Goal: Use online tool/utility: Utilize a website feature to perform a specific function

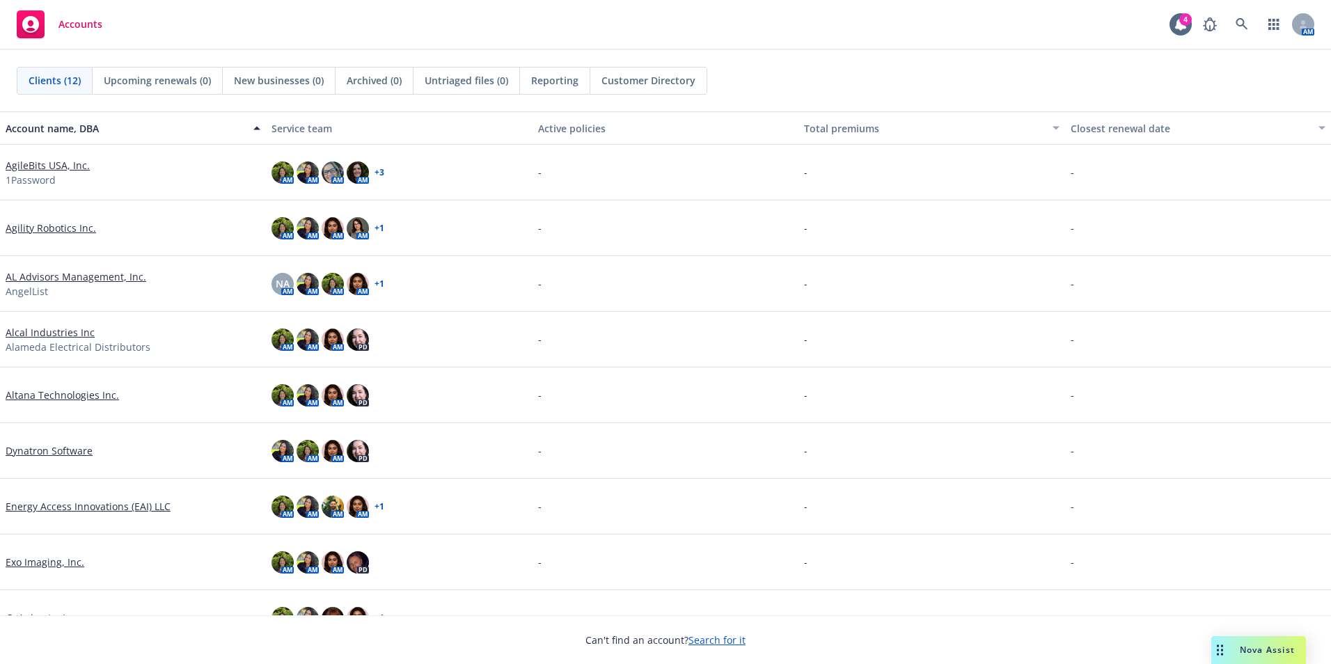
click at [1262, 652] on span "Nova Assist" at bounding box center [1267, 650] width 55 height 12
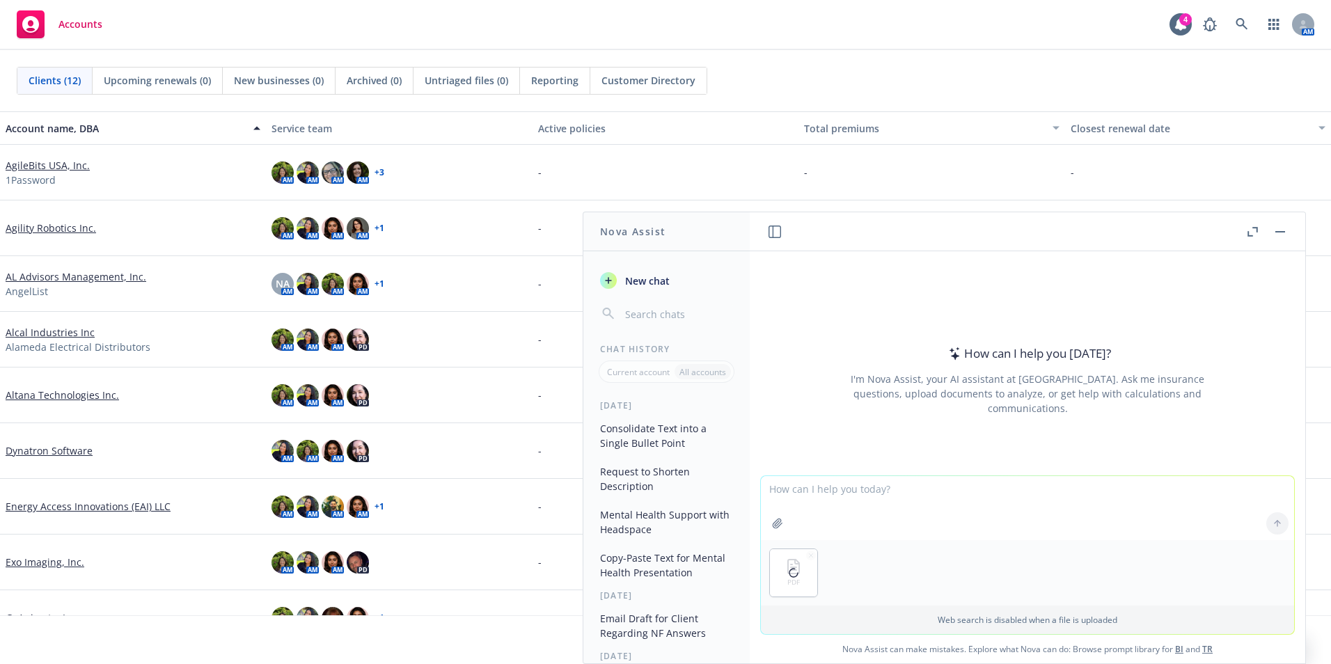
click at [822, 496] on textarea at bounding box center [1027, 508] width 533 height 64
type textarea "mkae me description for a portion of an oe deck"
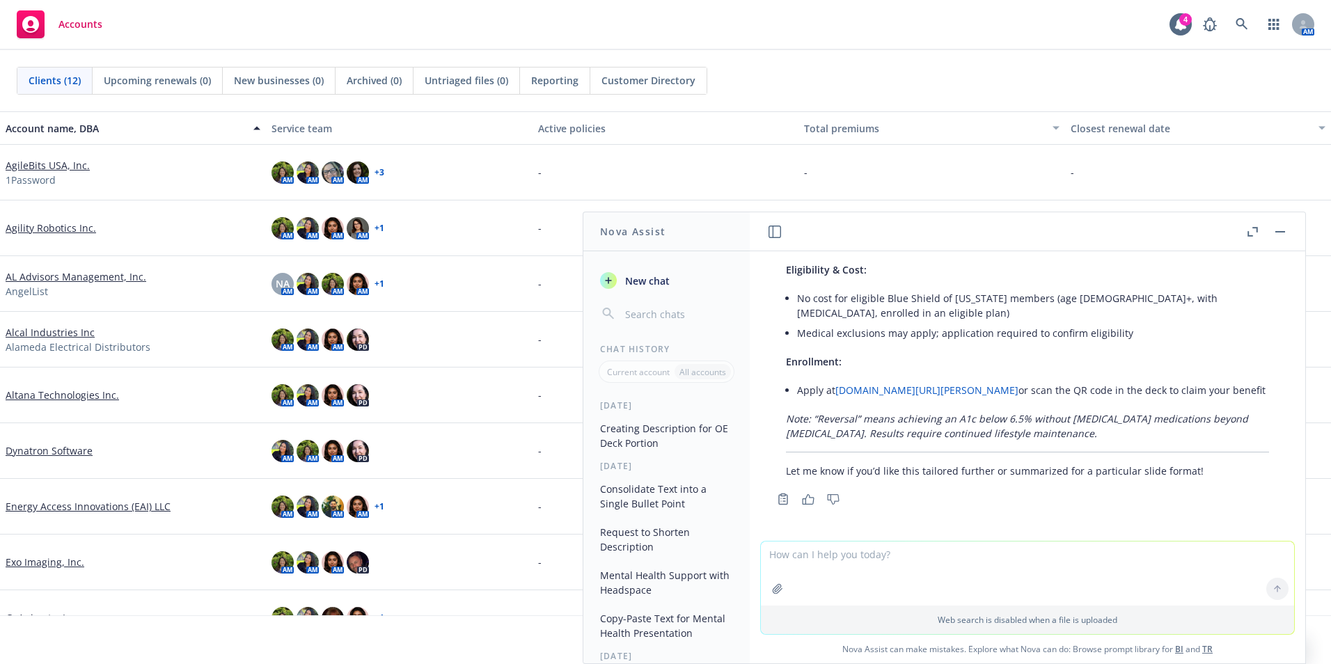
scroll to position [340, 0]
drag, startPoint x: 1040, startPoint y: 555, endPoint x: 1030, endPoint y: 556, distance: 9.8
click at [1040, 555] on textarea at bounding box center [1027, 574] width 533 height 64
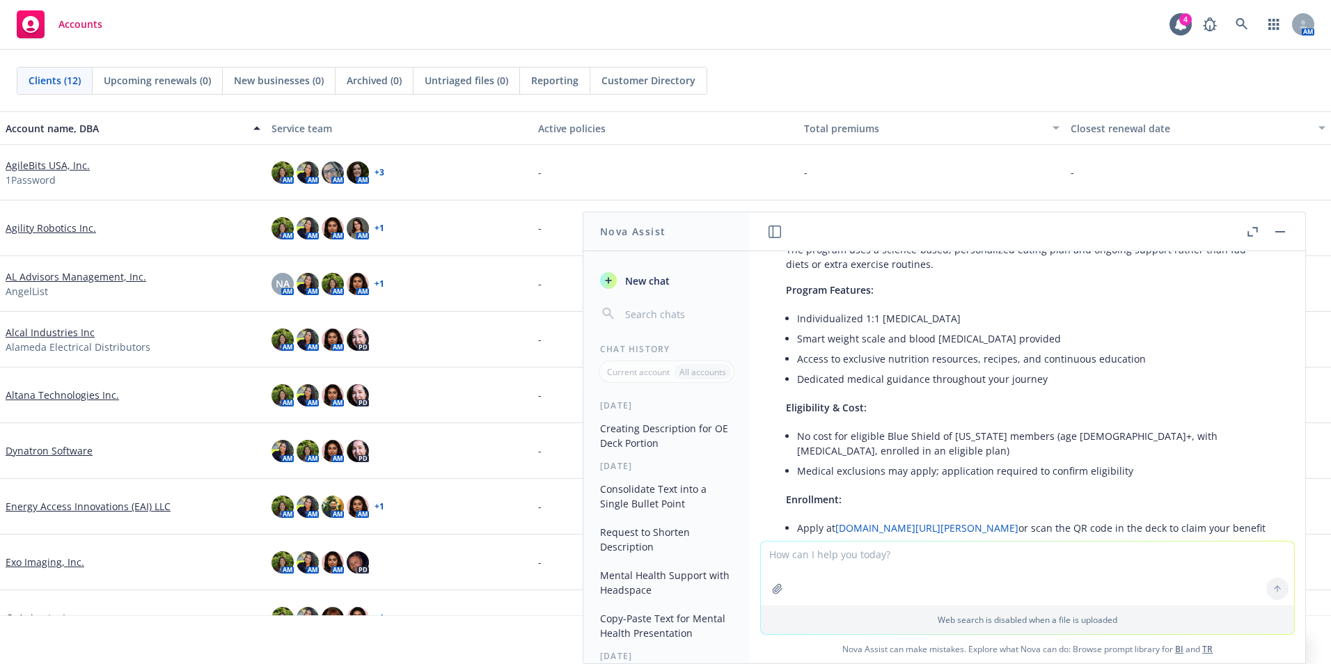
scroll to position [62, 0]
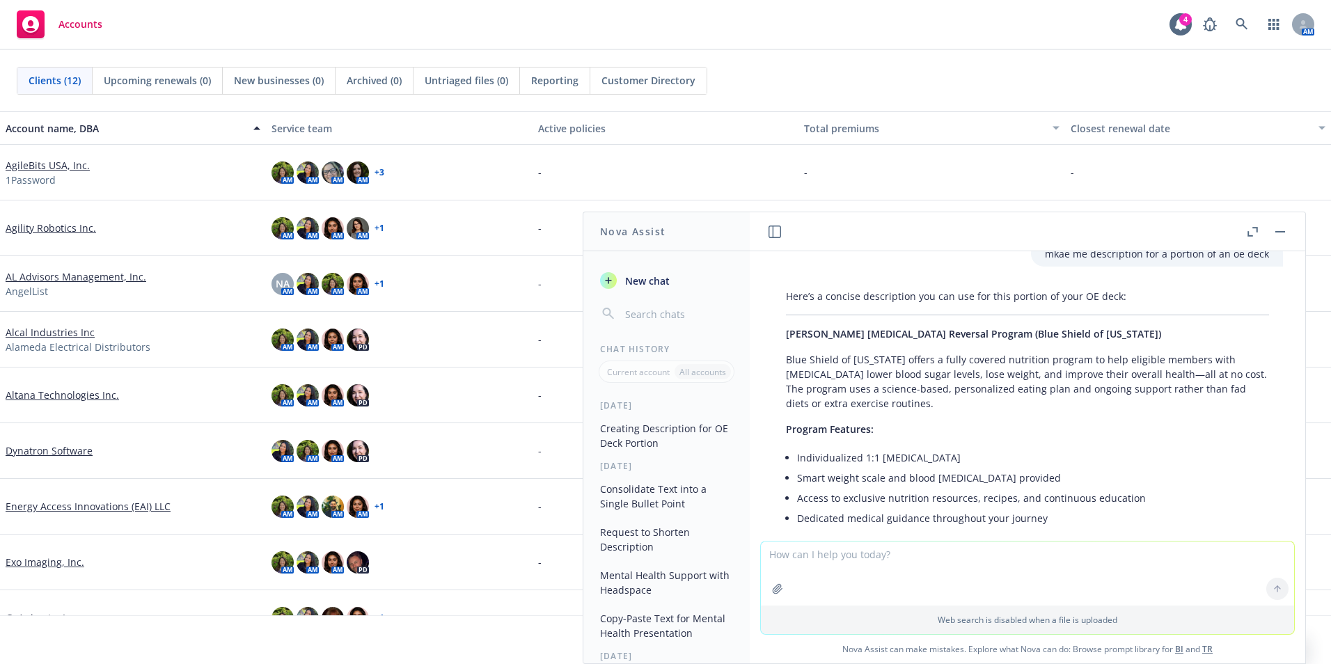
click at [822, 570] on textarea at bounding box center [1027, 574] width 533 height 64
paste textarea
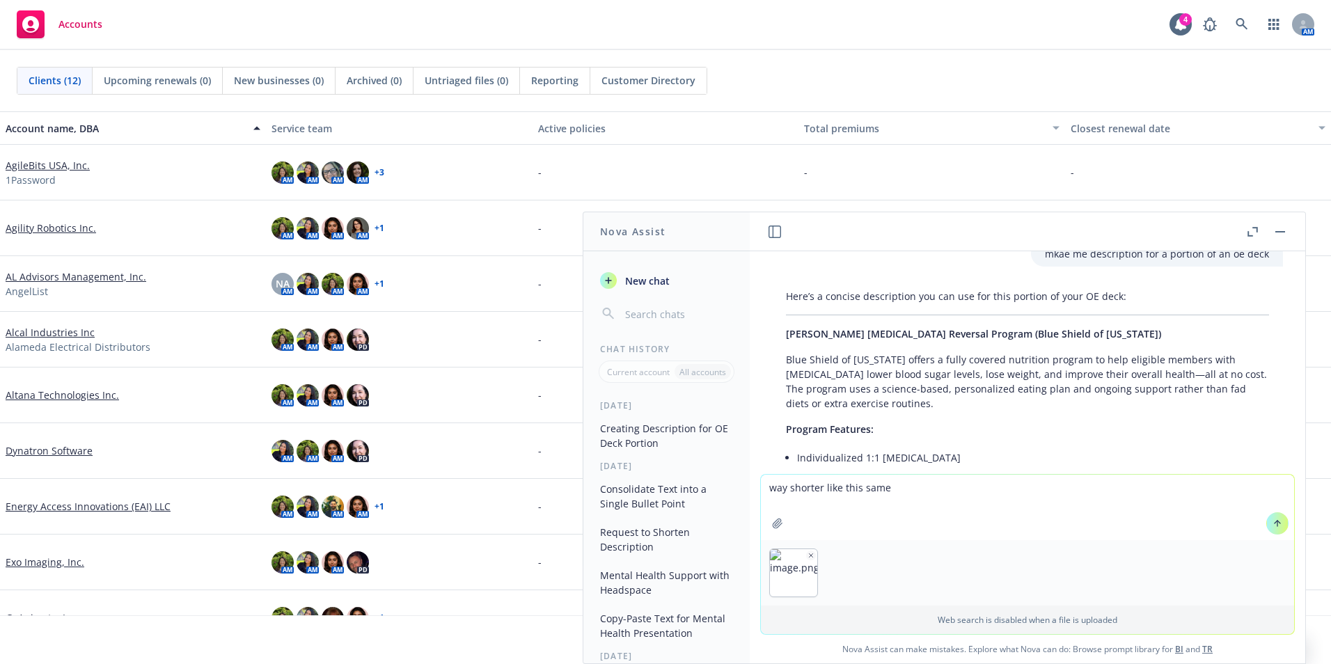
type textarea "way shorter like this sampe"
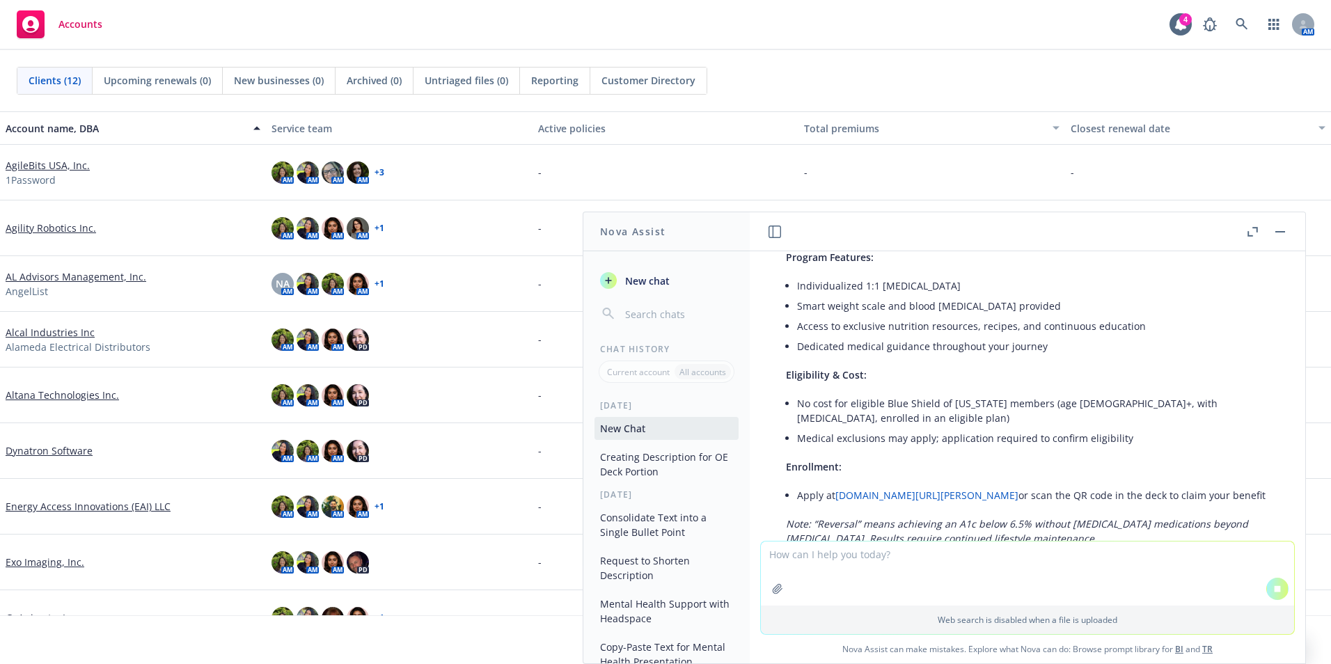
scroll to position [437, 0]
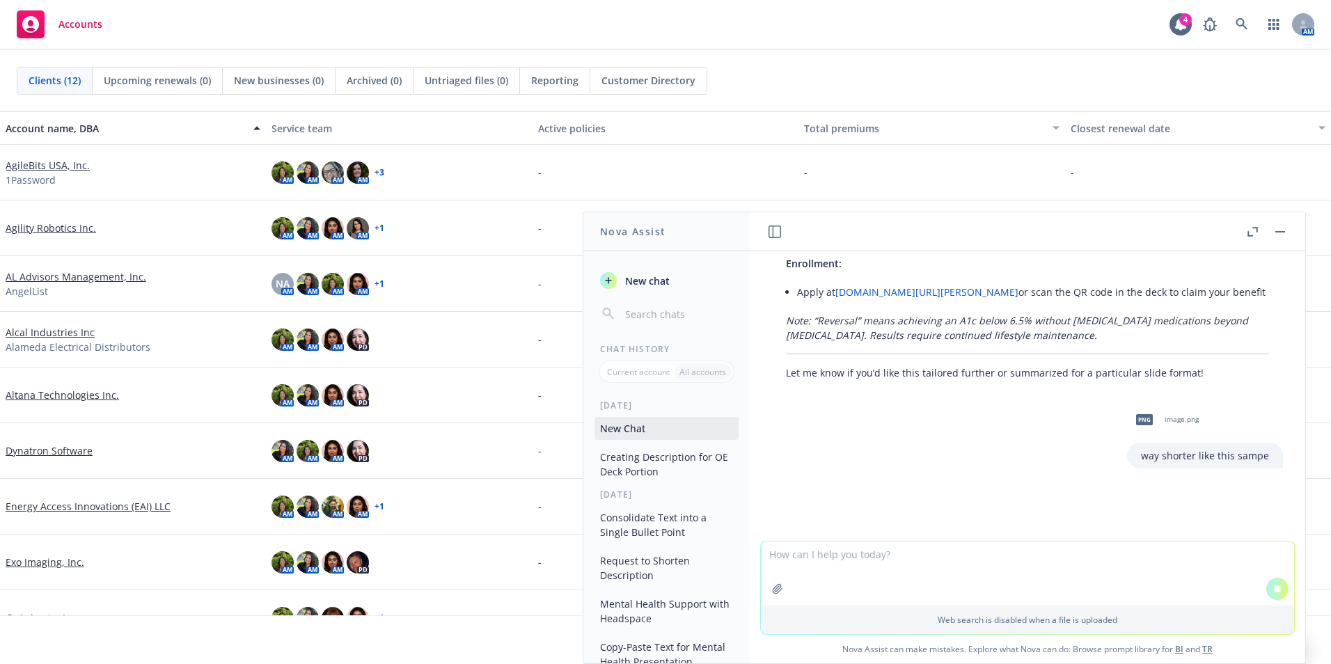
click at [668, 291] on button "New chat" at bounding box center [667, 280] width 144 height 25
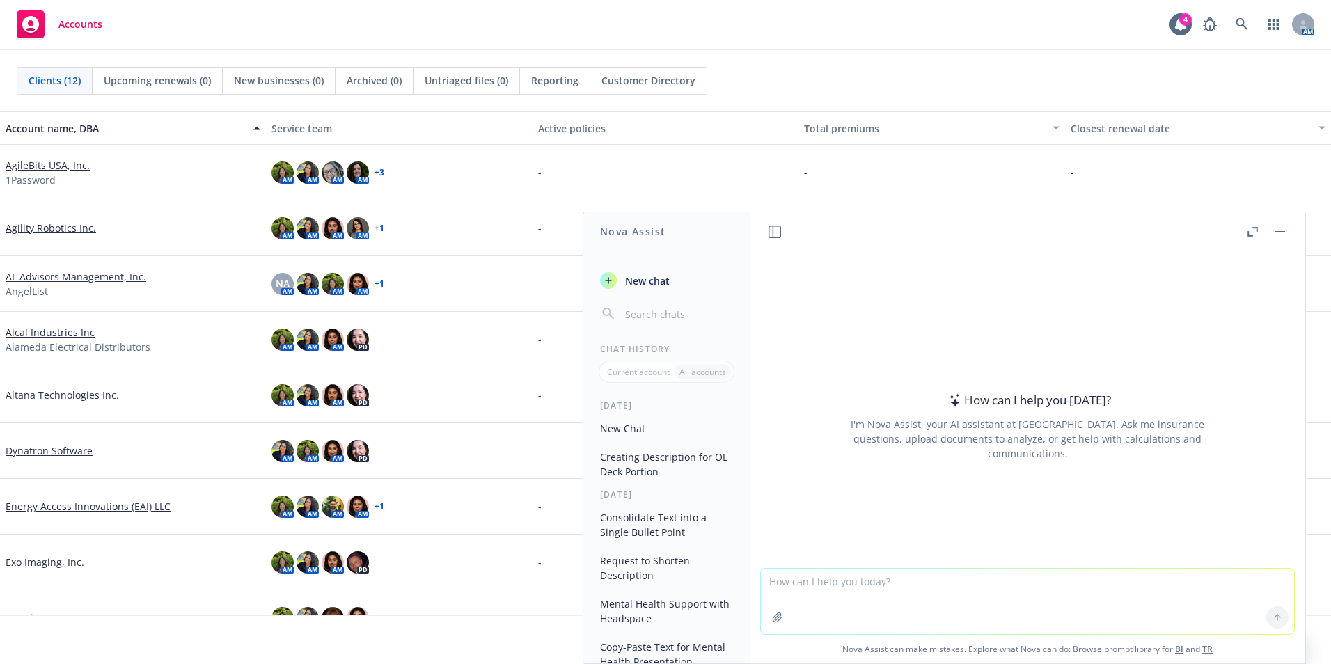
click at [803, 579] on textarea at bounding box center [1027, 601] width 533 height 65
type textarea "W"
type textarea "rewrite this description - Wellvolution"
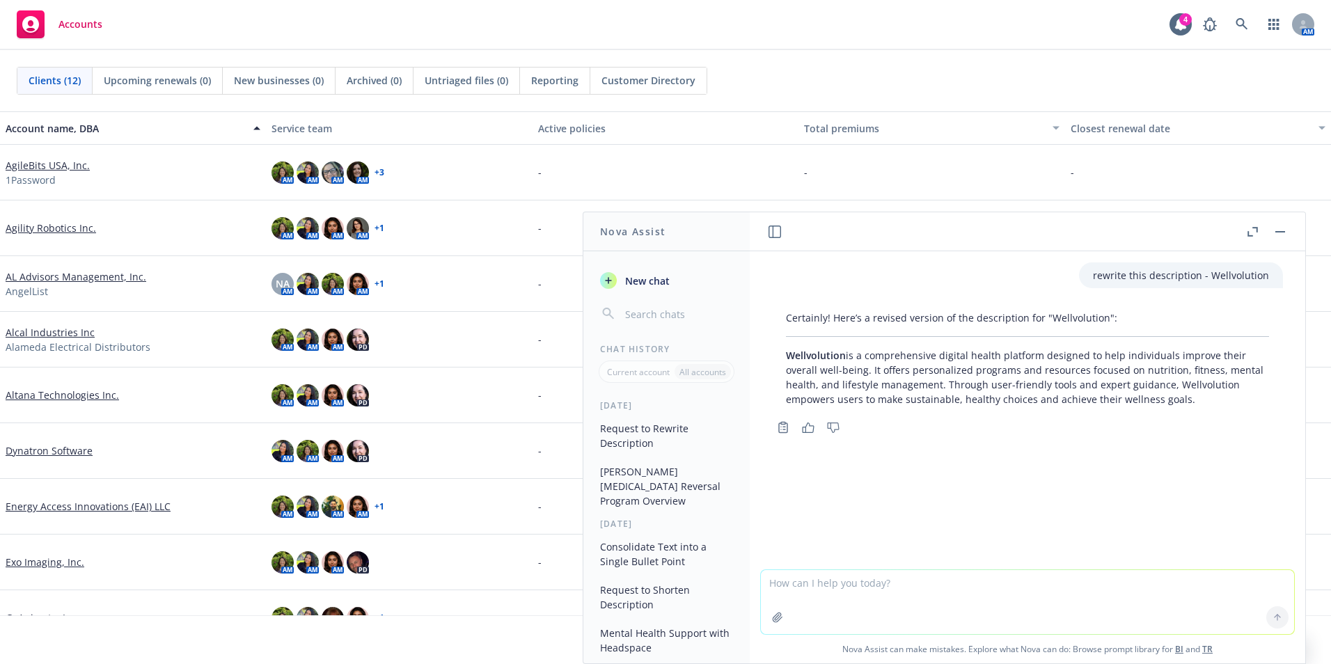
click at [887, 583] on textarea at bounding box center [1027, 602] width 533 height 64
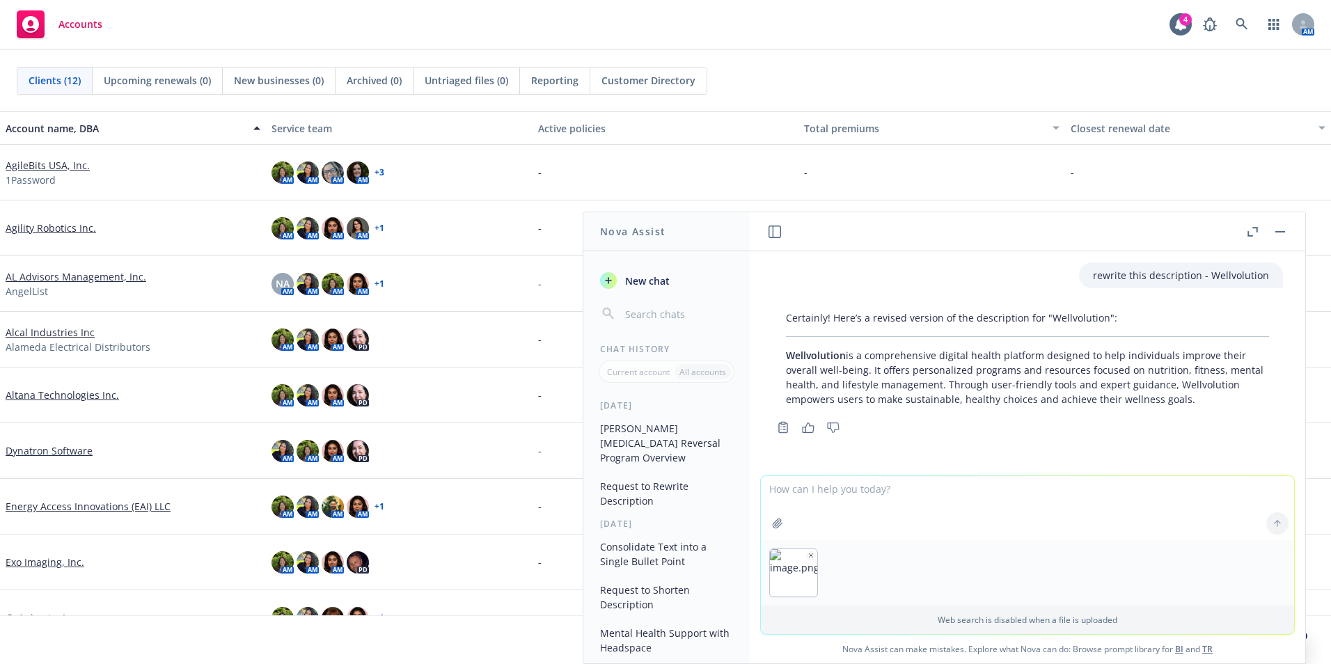
click at [849, 490] on textarea at bounding box center [1027, 508] width 533 height 64
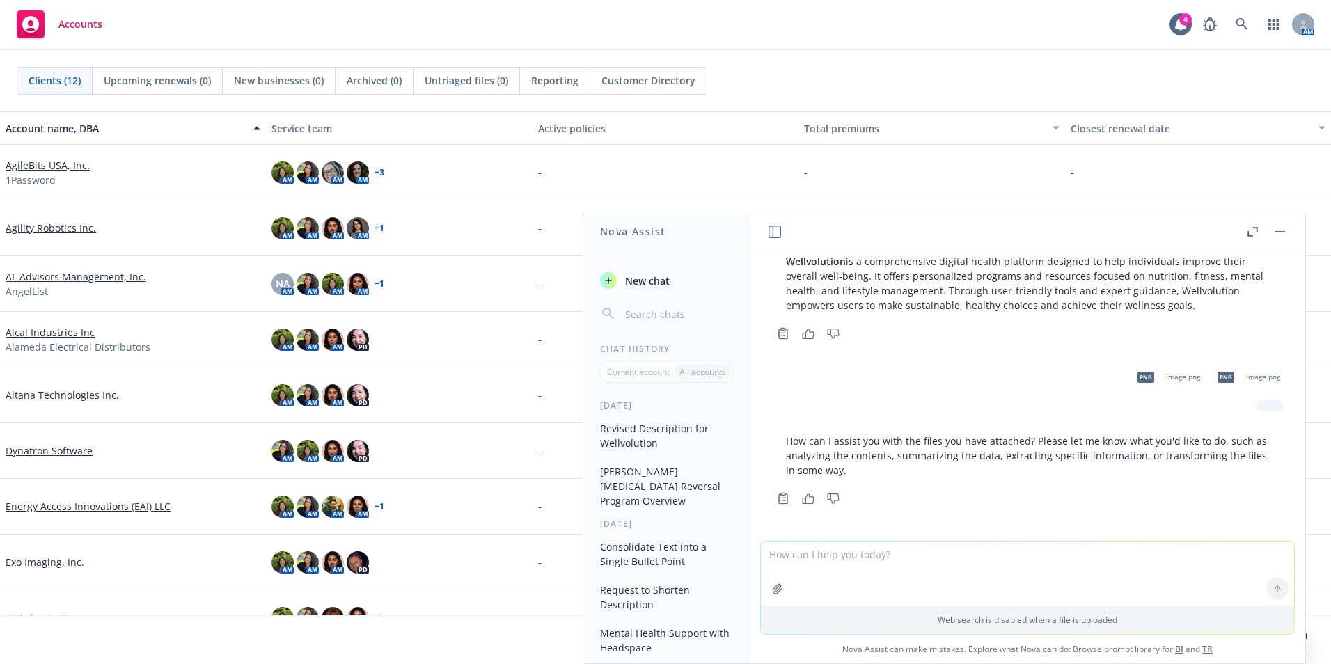
scroll to position [95, 0]
click at [881, 567] on textarea at bounding box center [1027, 574] width 533 height 64
type textarea "w"
type textarea "rewrite this details about wellvolution"
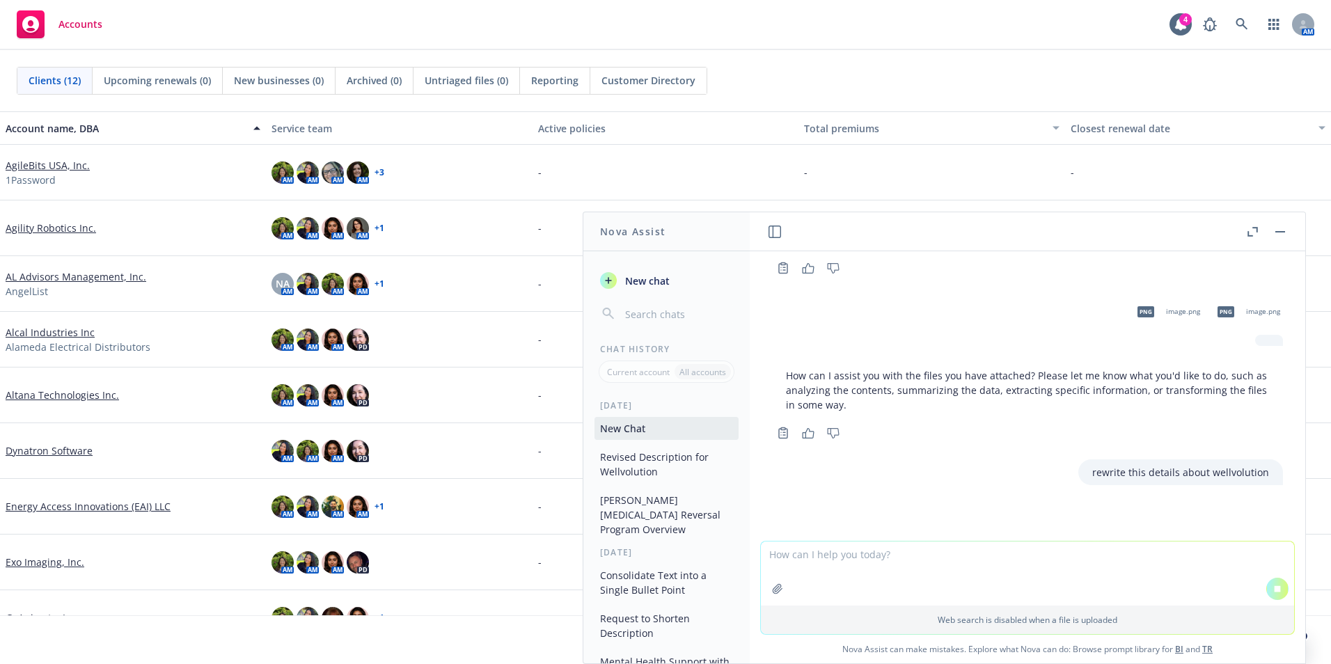
scroll to position [126, 0]
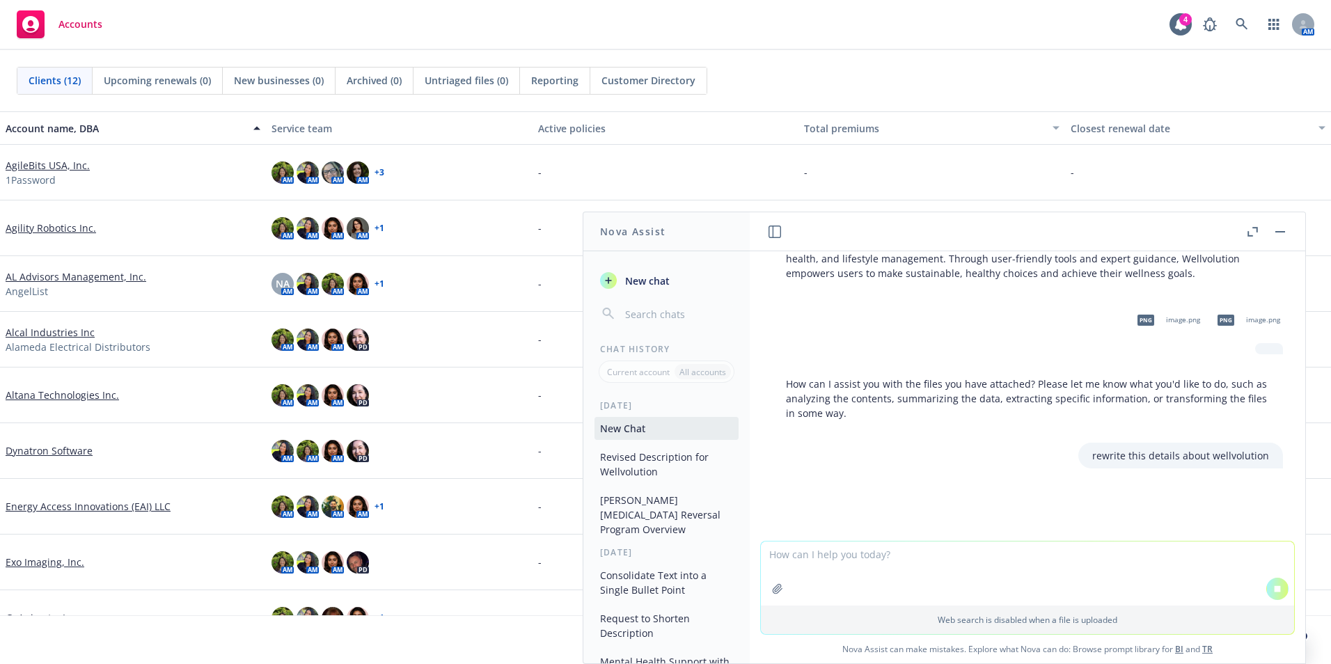
click at [691, 470] on button "Revised Description for Wellvolution" at bounding box center [667, 465] width 144 height 38
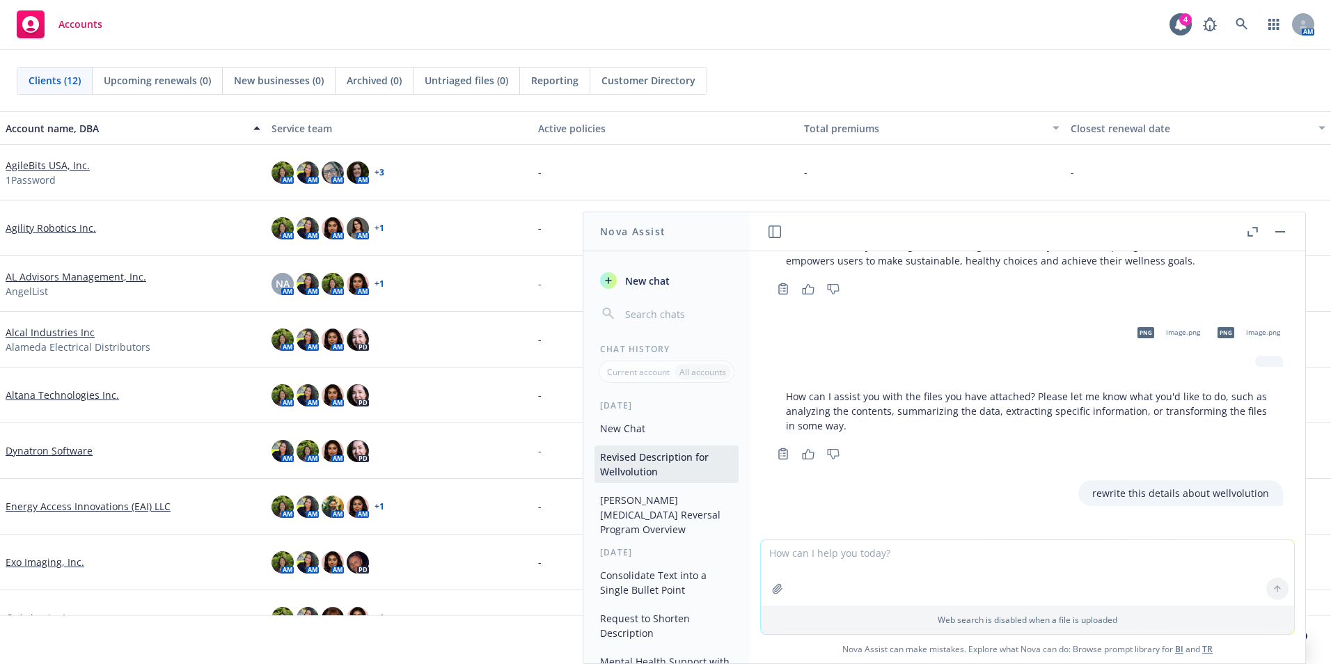
scroll to position [69, 0]
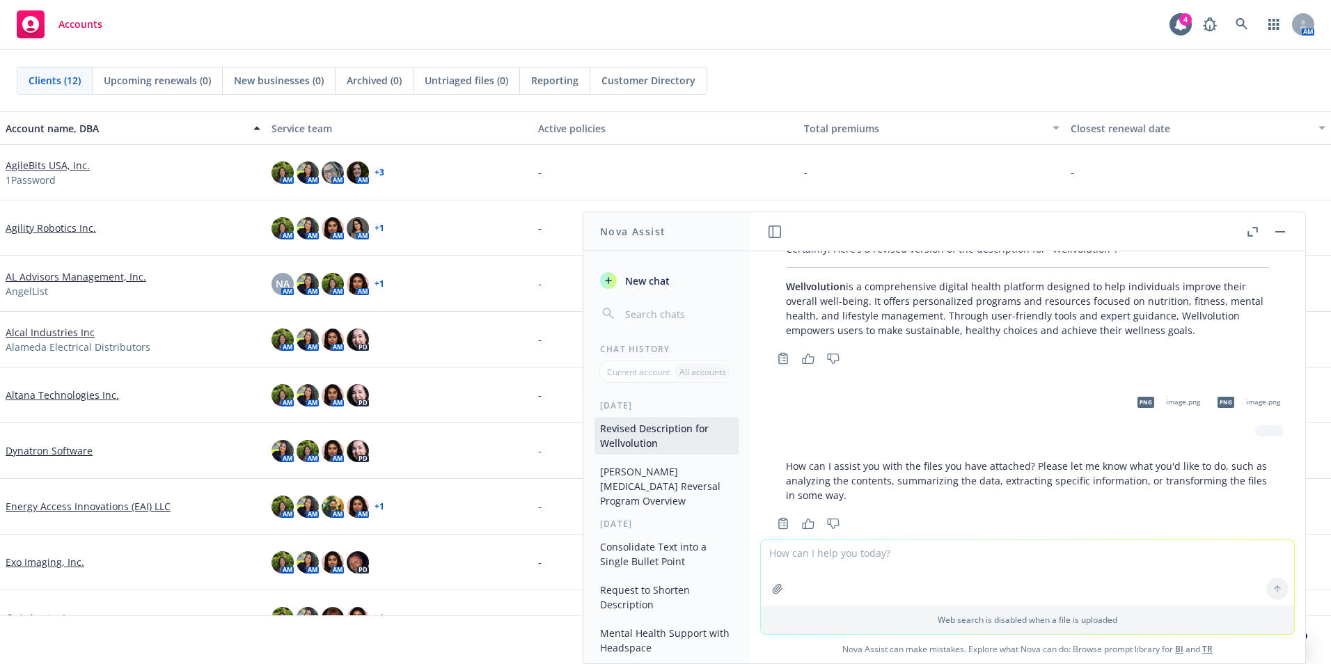
click at [661, 494] on button "[PERSON_NAME] [MEDICAL_DATA] Reversal Program Overview" at bounding box center [667, 486] width 144 height 52
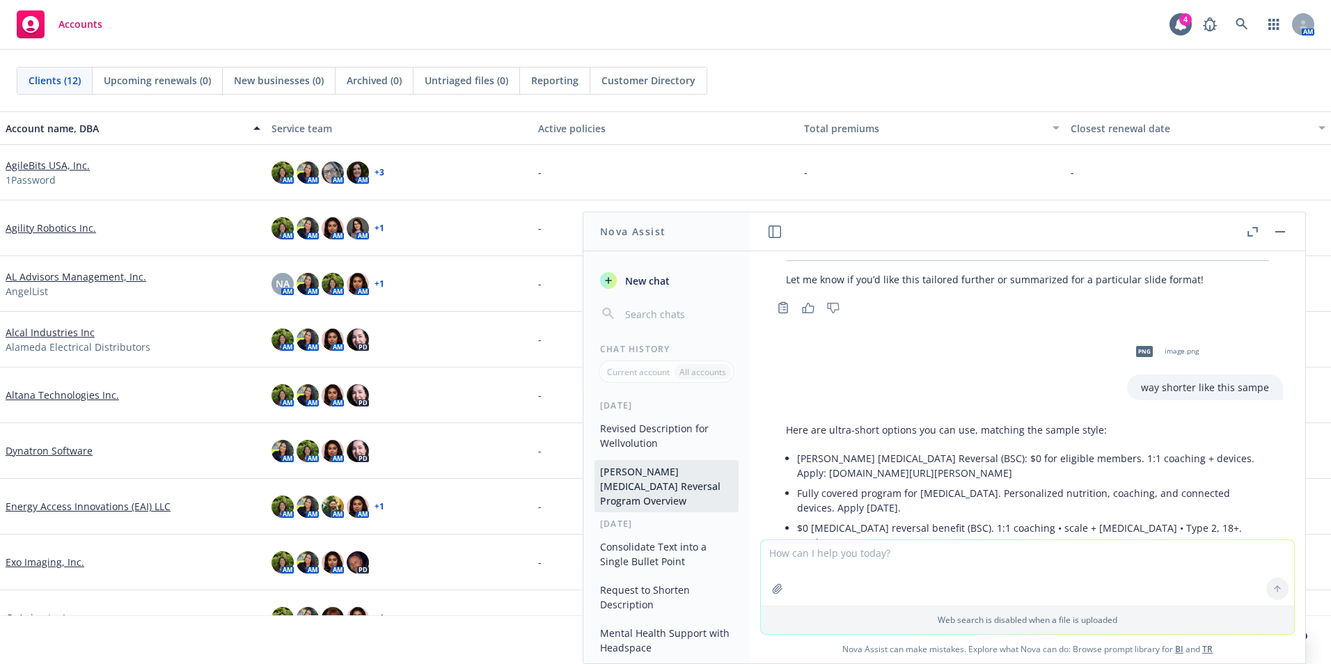
scroll to position [529, 0]
click at [772, 584] on icon "button" at bounding box center [777, 588] width 11 height 11
click at [885, 565] on textarea at bounding box center [1027, 572] width 533 height 65
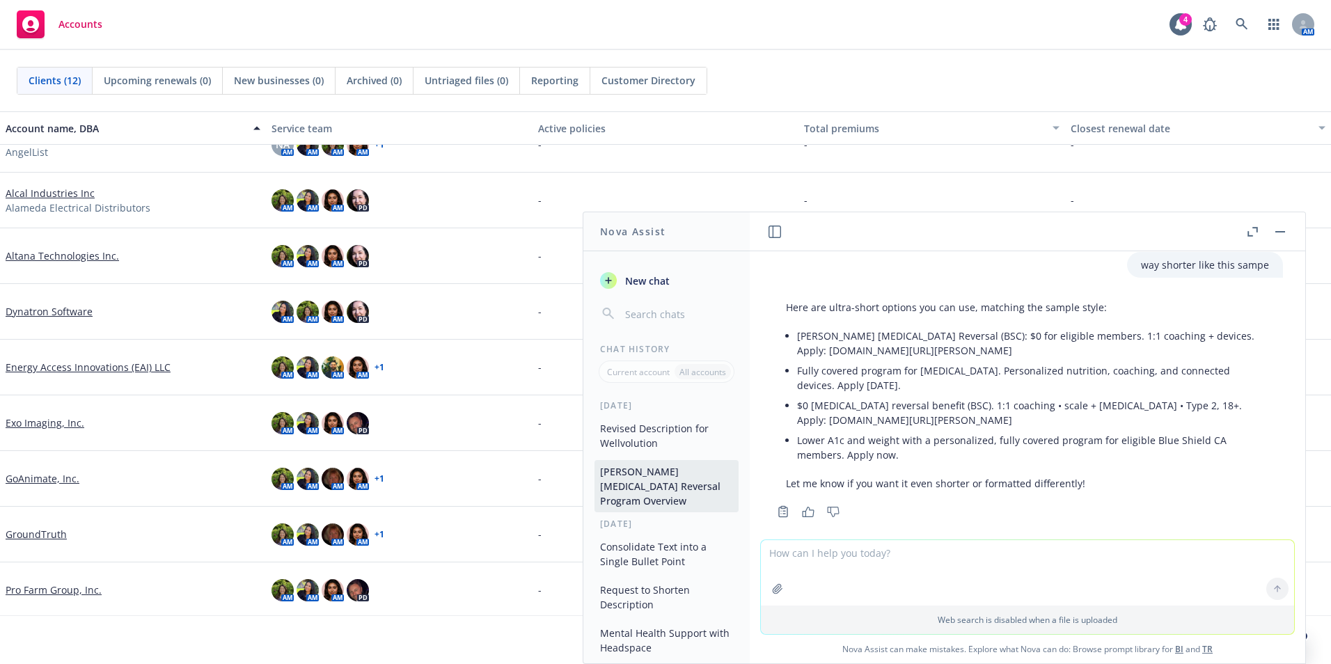
scroll to position [668, 0]
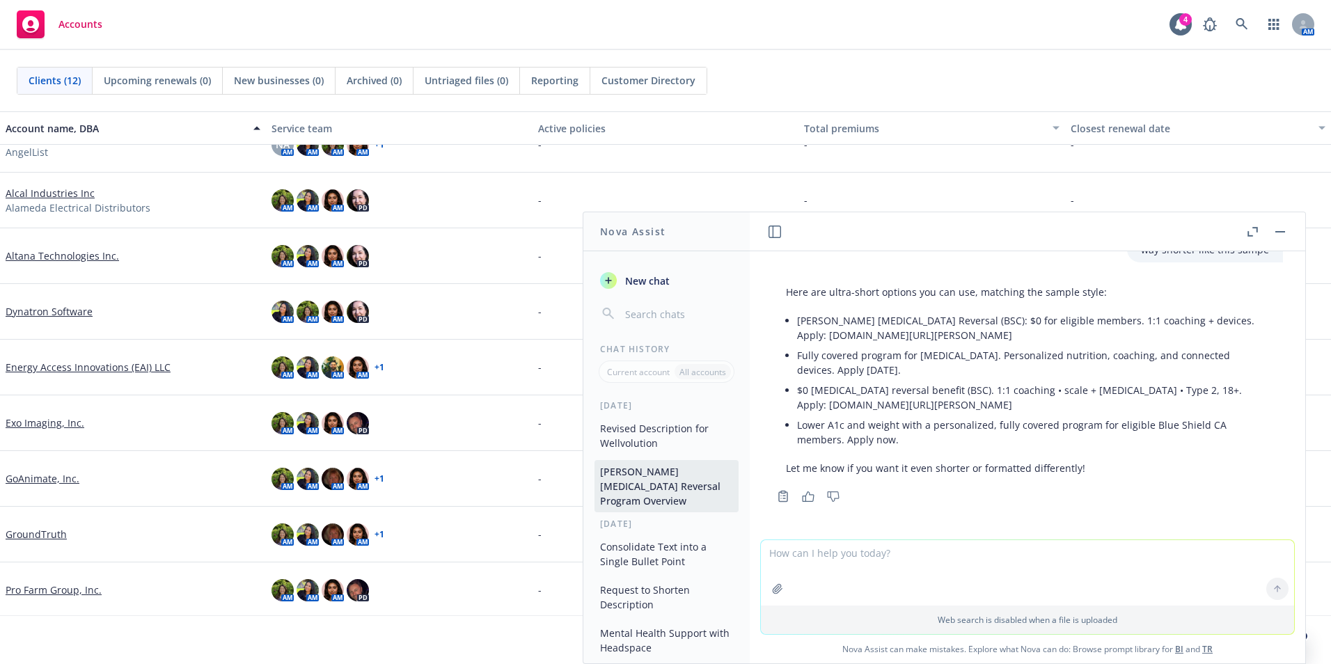
click at [677, 435] on button "Revised Description for Wellvolution" at bounding box center [667, 436] width 144 height 38
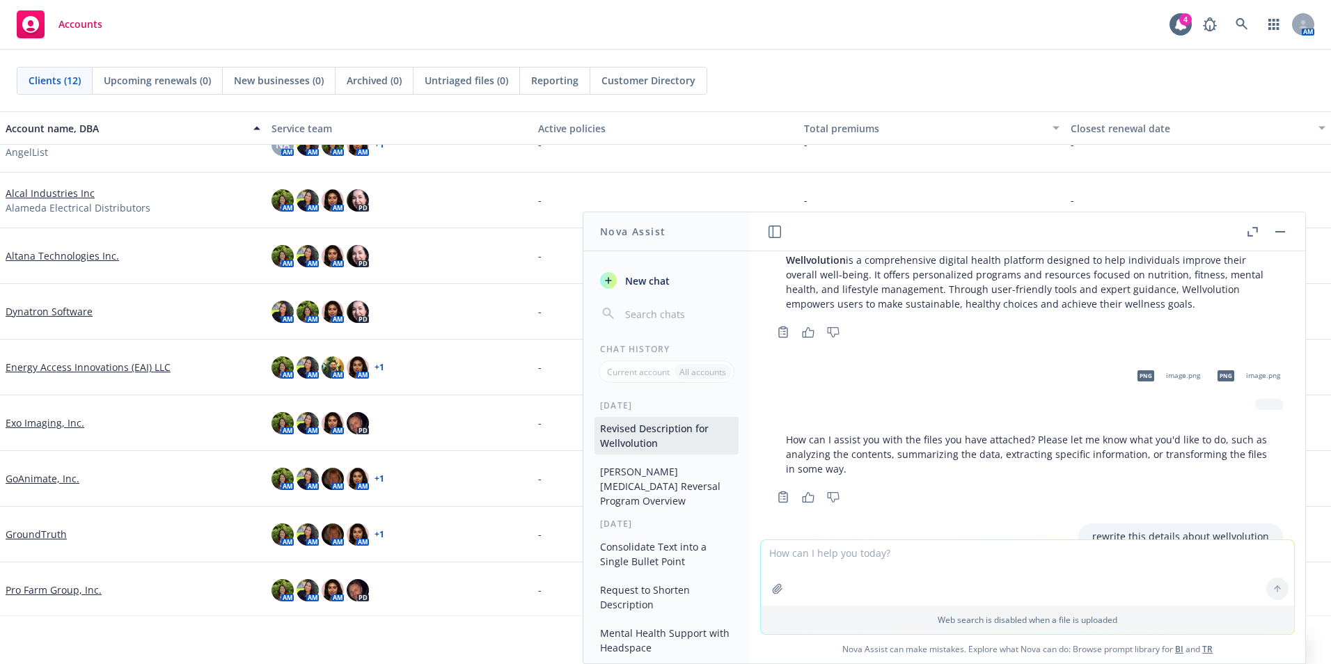
scroll to position [139, 0]
